Goal: Submit feedback/report problem

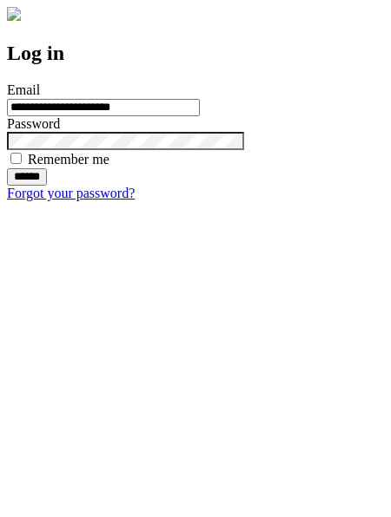
click at [47, 186] on input "******" at bounding box center [27, 176] width 40 height 17
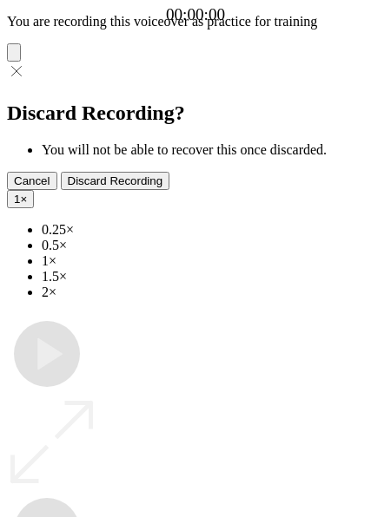
type input "**********"
